Goal: Check status: Check status

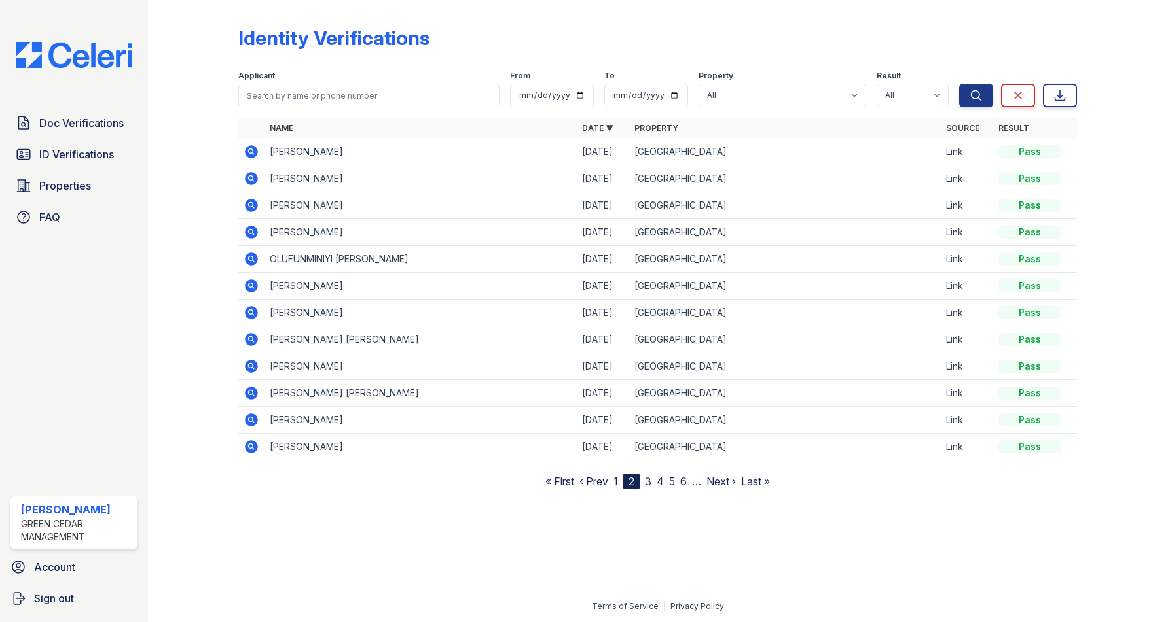
click at [251, 179] on icon at bounding box center [250, 177] width 3 height 3
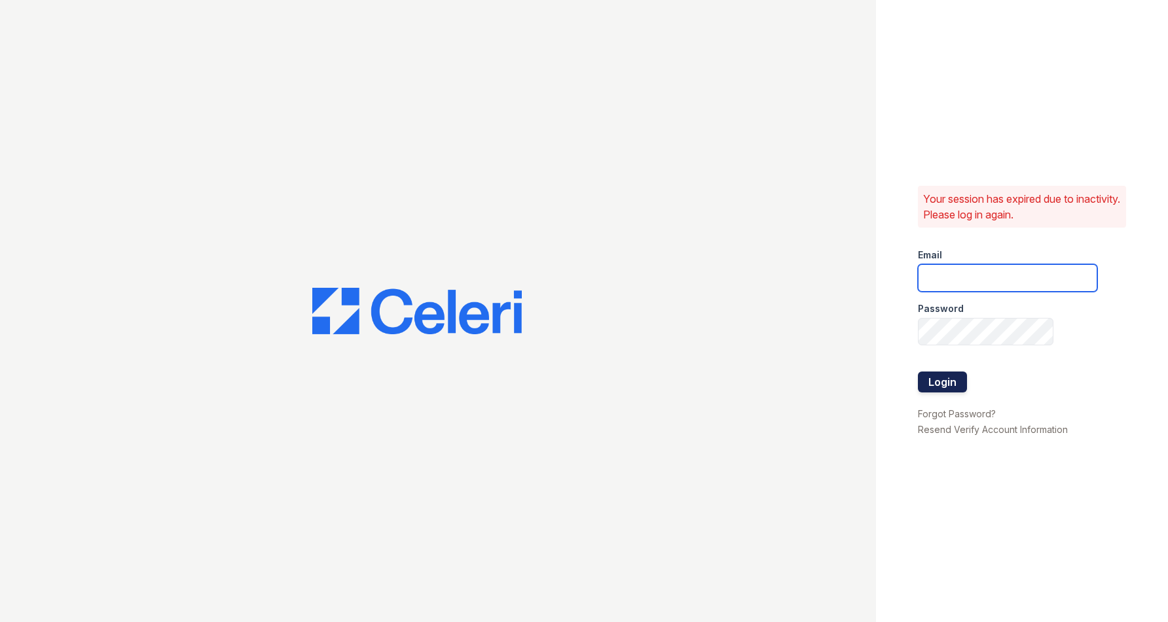
type input "[EMAIL_ADDRESS][PERSON_NAME][DOMAIN_NAME]"
click at [942, 387] on button "Login" at bounding box center [942, 382] width 49 height 21
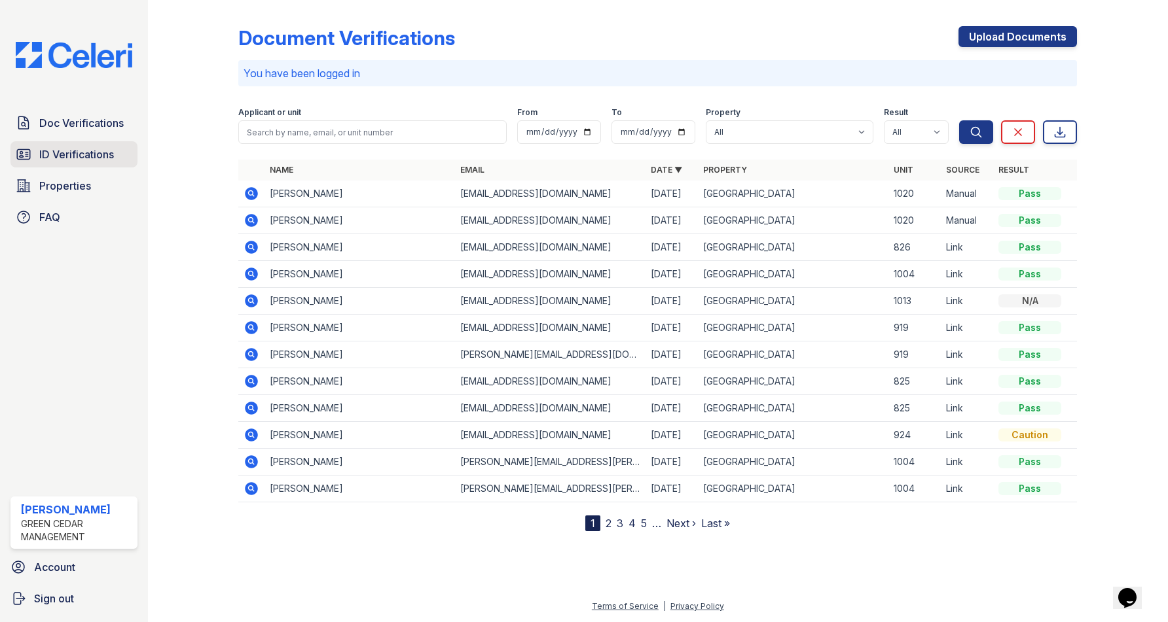
click at [75, 158] on span "ID Verifications" at bounding box center [76, 155] width 75 height 16
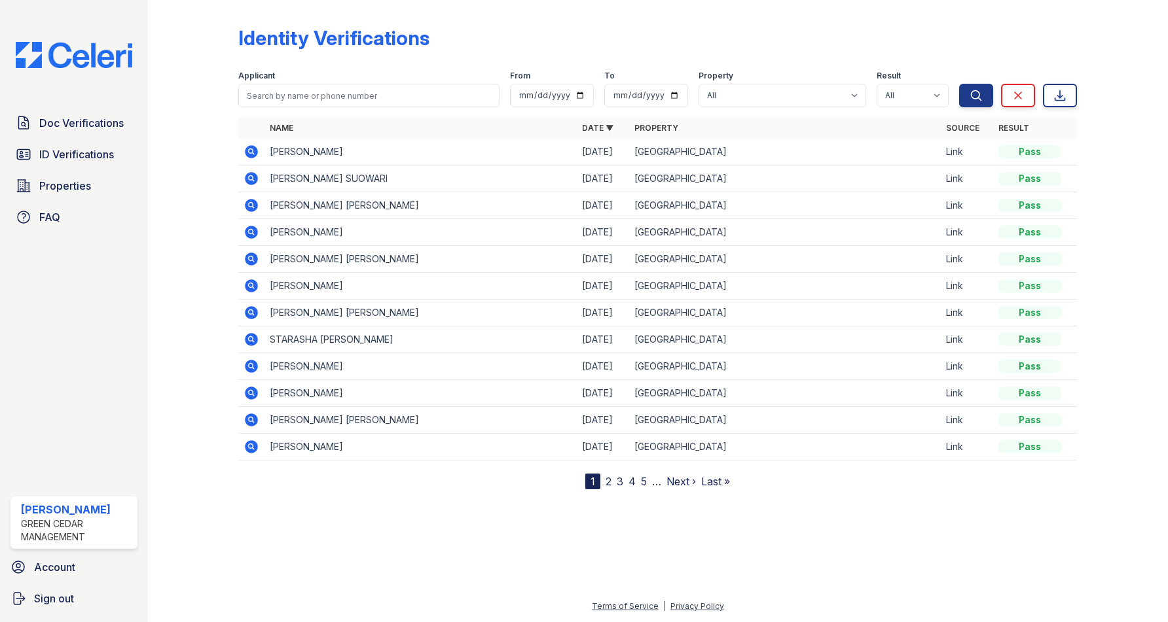
click at [606, 485] on link "2" at bounding box center [608, 481] width 6 height 13
click at [251, 180] on icon at bounding box center [251, 179] width 16 height 16
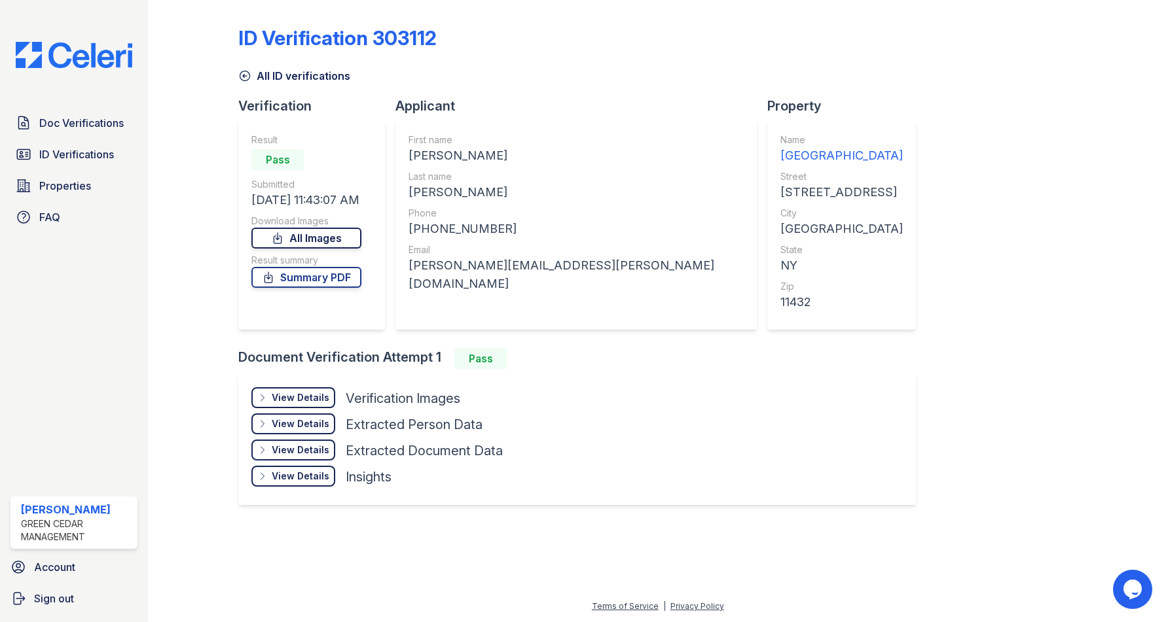
click at [336, 239] on link "All Images" at bounding box center [306, 238] width 110 height 21
